Goal: Find specific page/section: Find specific page/section

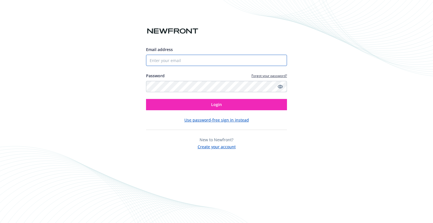
click at [205, 62] on input "Email address" at bounding box center [216, 60] width 141 height 11
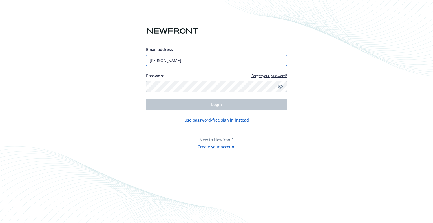
type input "[PERSON_NAME]."
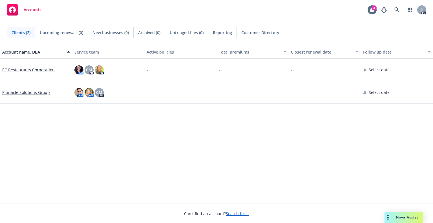
click at [28, 70] on link "EC Restaurants Corporation" at bounding box center [28, 70] width 52 height 6
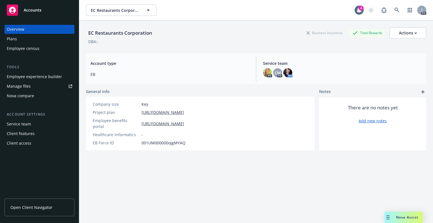
click at [32, 46] on div "Employee census" at bounding box center [23, 48] width 33 height 9
